Goal: Information Seeking & Learning: Learn about a topic

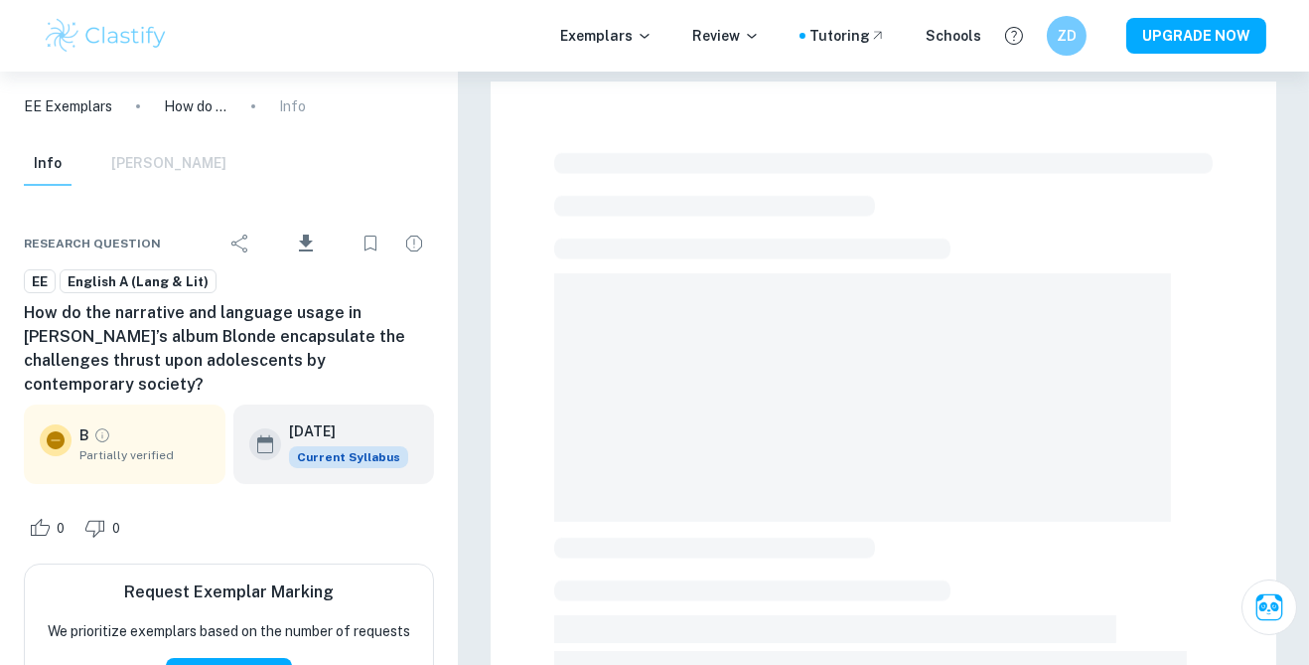
scroll to position [539, 0]
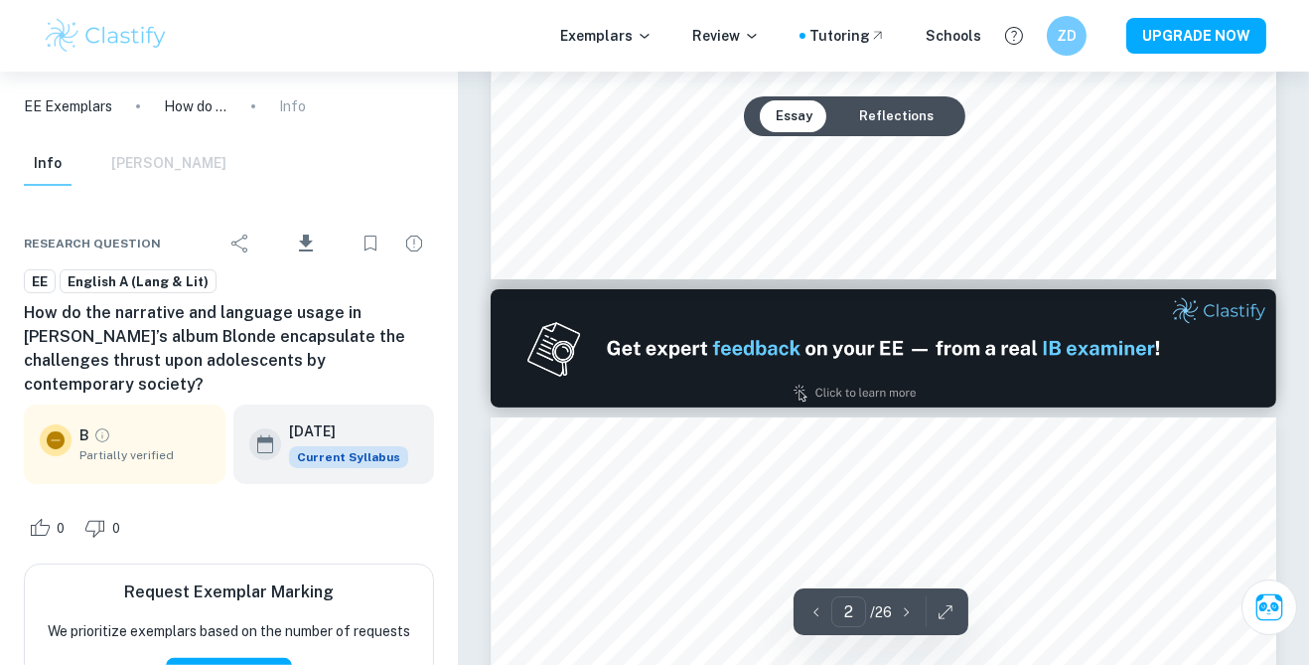
type input "1"
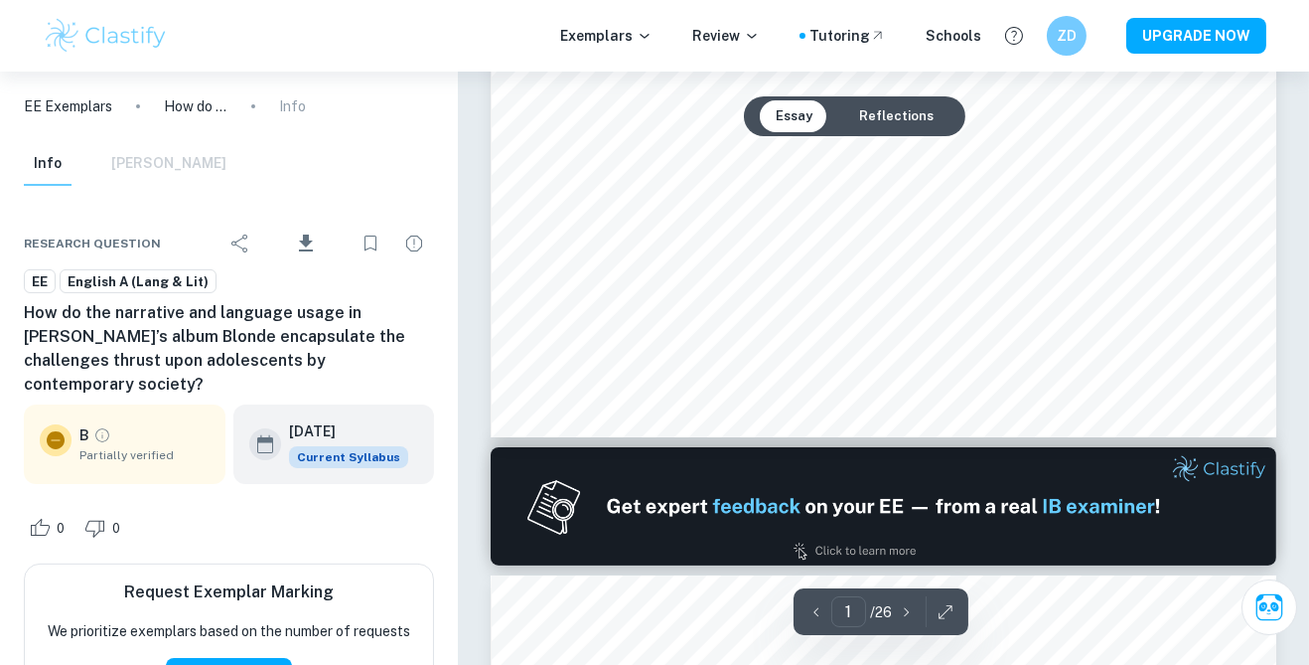
scroll to position [0, 0]
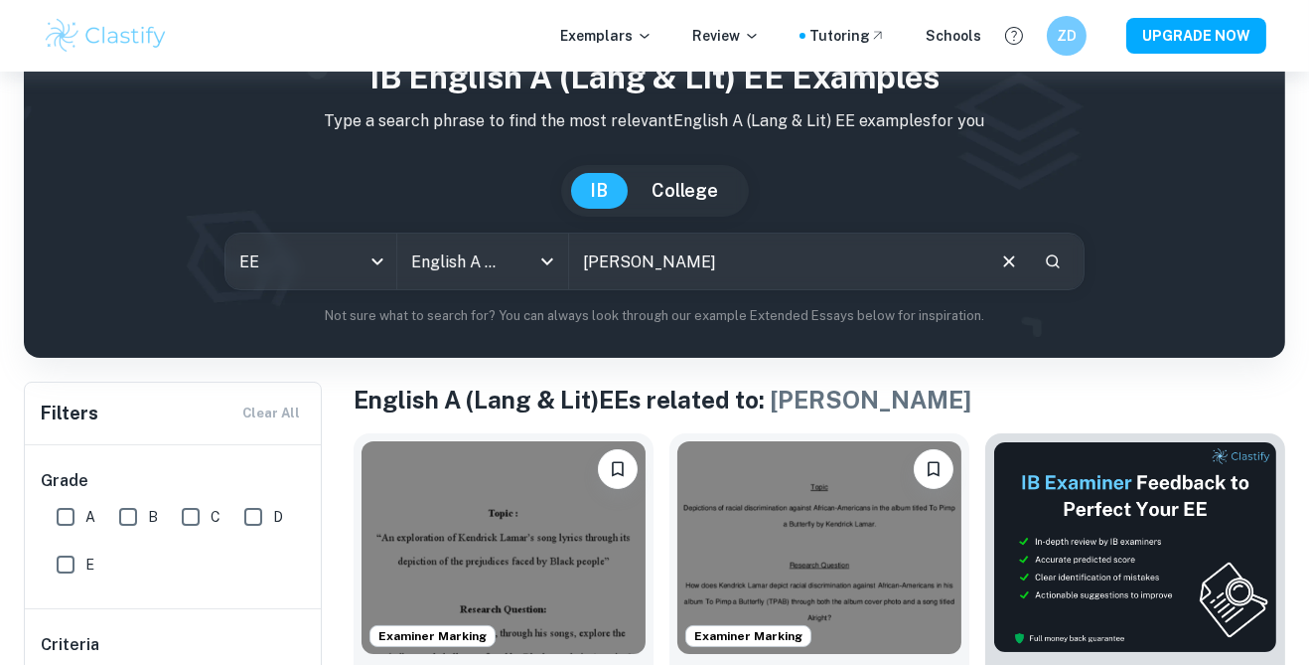
scroll to position [179, 0]
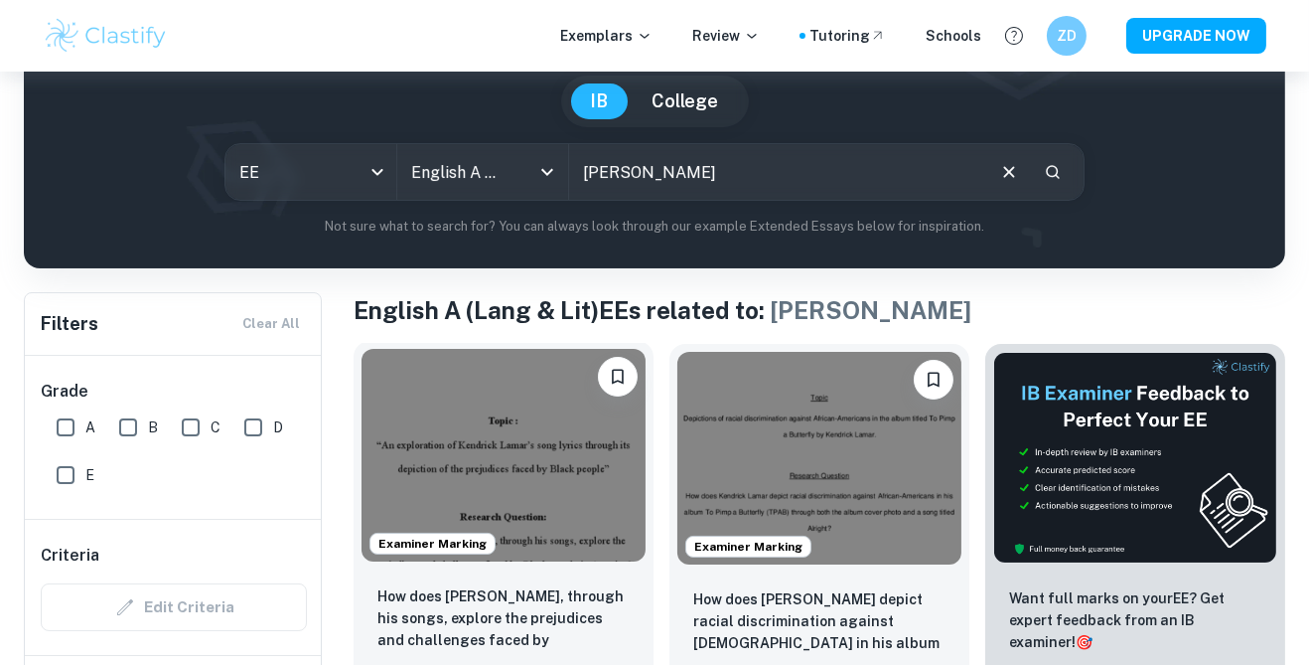
click at [575, 490] on img at bounding box center [504, 455] width 284 height 213
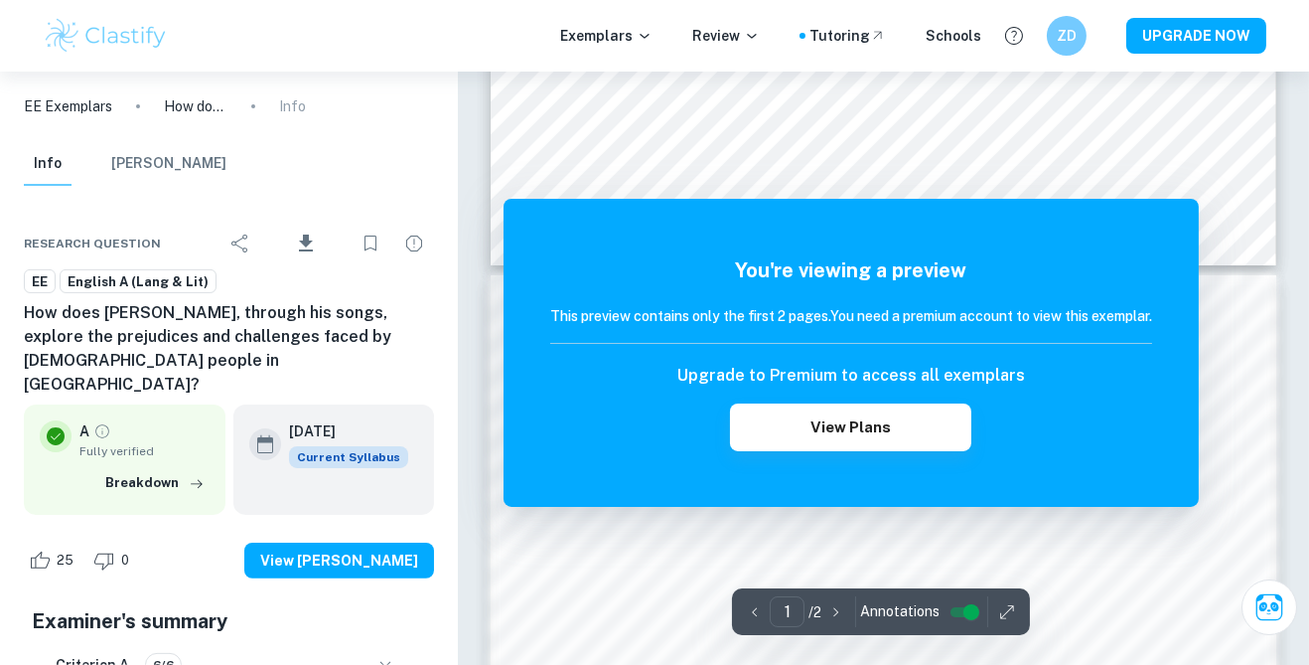
scroll to position [844, 0]
